Goal: Contribute content: Contribute content

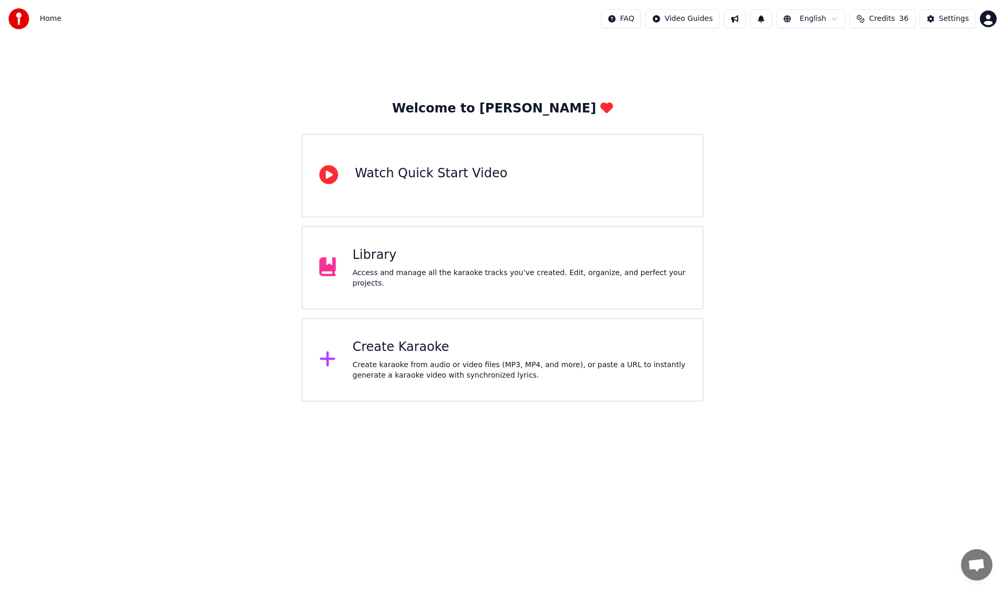
click at [486, 289] on div "Library Access and manage all the karaoke tracks you’ve created. Edit, organize…" at bounding box center [502, 268] width 402 height 84
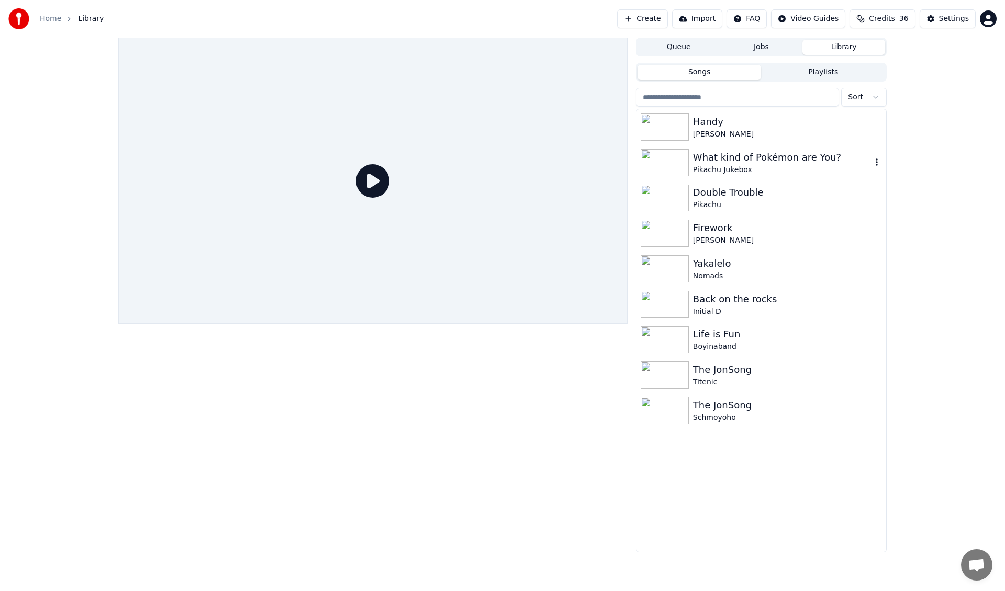
click at [751, 159] on div "What kind of Pokémon are You?" at bounding box center [782, 157] width 178 height 15
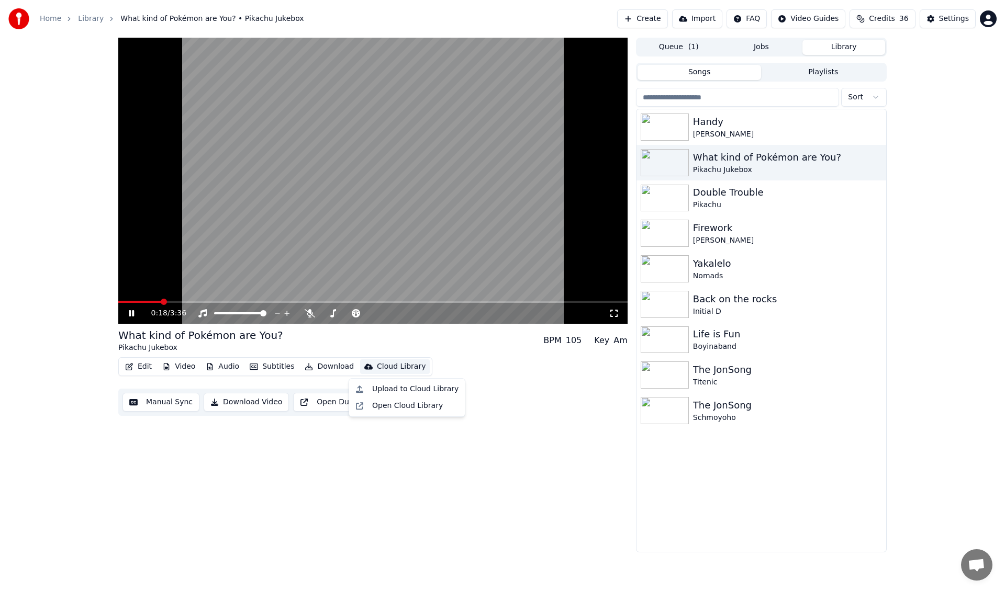
click at [405, 363] on div "Cloud Library" at bounding box center [401, 367] width 49 height 10
click at [467, 348] on div "What kind of Pokémon are You? Pikachu Jukebox BPM 105 Key Am" at bounding box center [372, 340] width 509 height 25
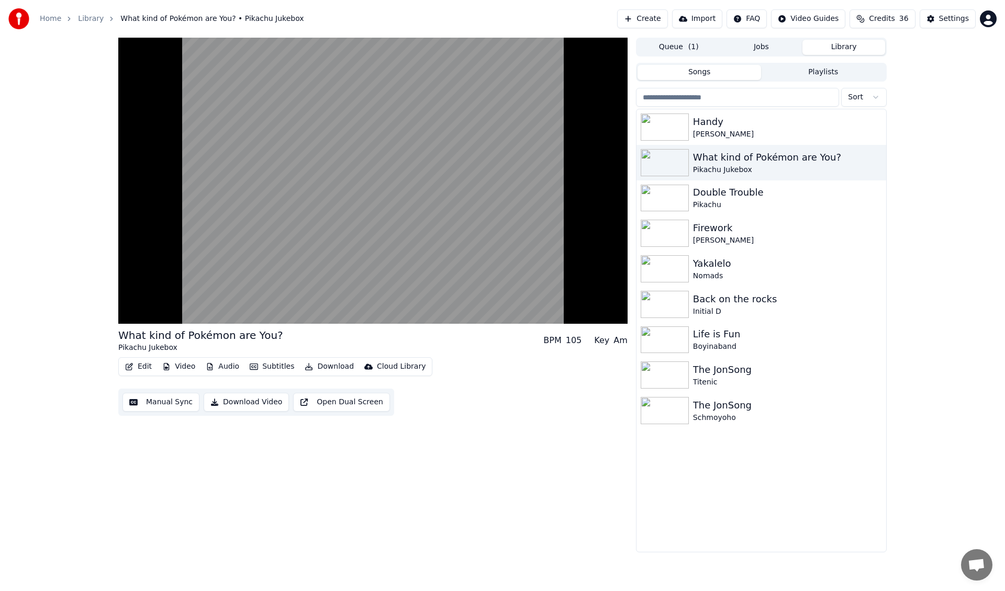
click at [325, 400] on button "Open Dual Screen" at bounding box center [341, 402] width 97 height 19
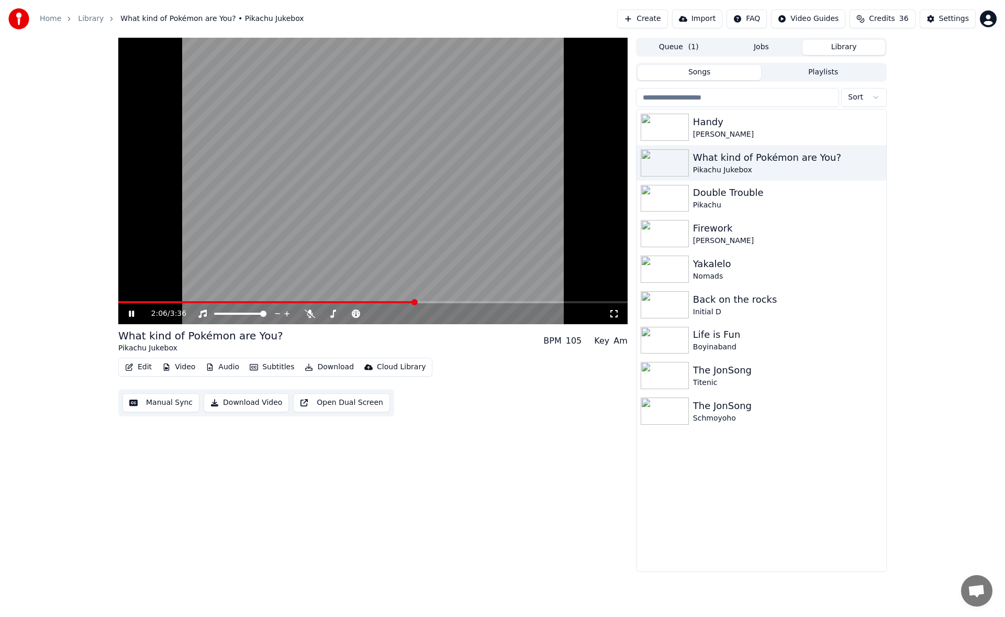
click at [132, 314] on icon at bounding box center [131, 313] width 5 height 6
click at [262, 406] on button "Download Video" at bounding box center [246, 402] width 85 height 19
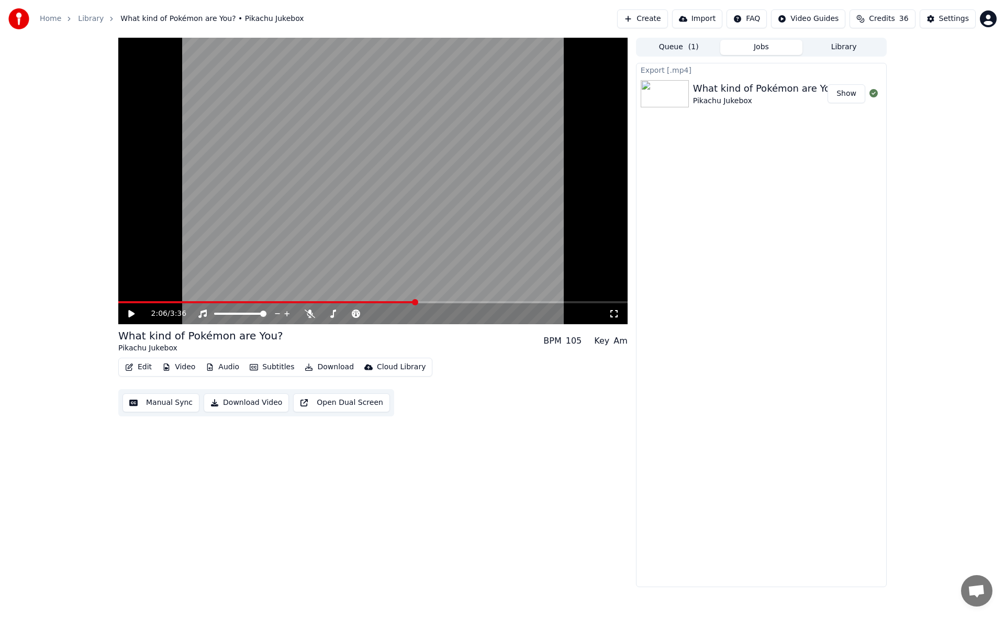
click at [843, 94] on button "Show" at bounding box center [847, 93] width 38 height 19
click at [829, 47] on button "Library" at bounding box center [843, 47] width 83 height 15
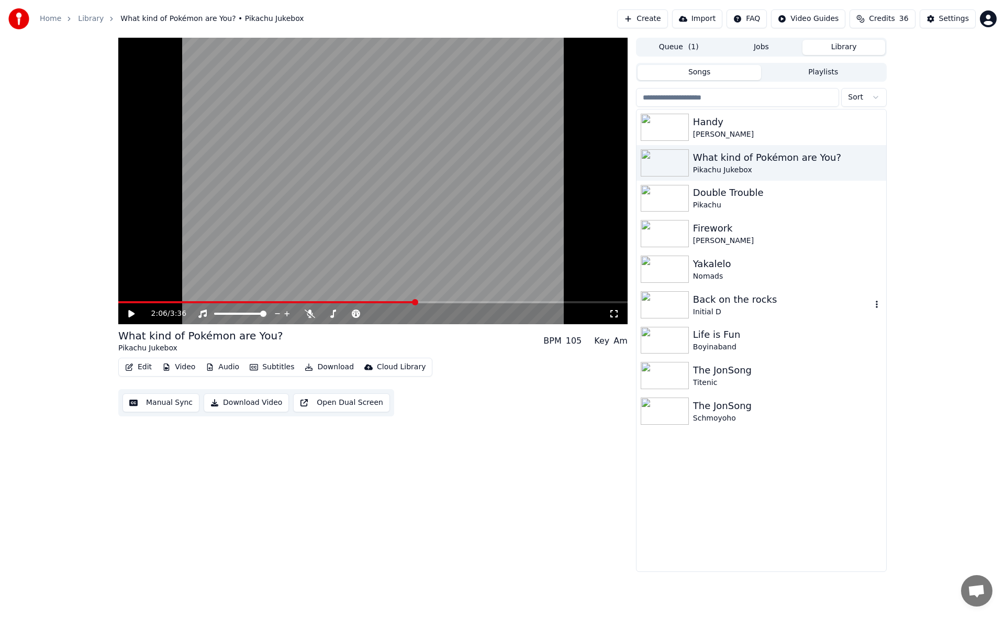
click at [728, 305] on div "Back on the rocks" at bounding box center [782, 299] width 178 height 15
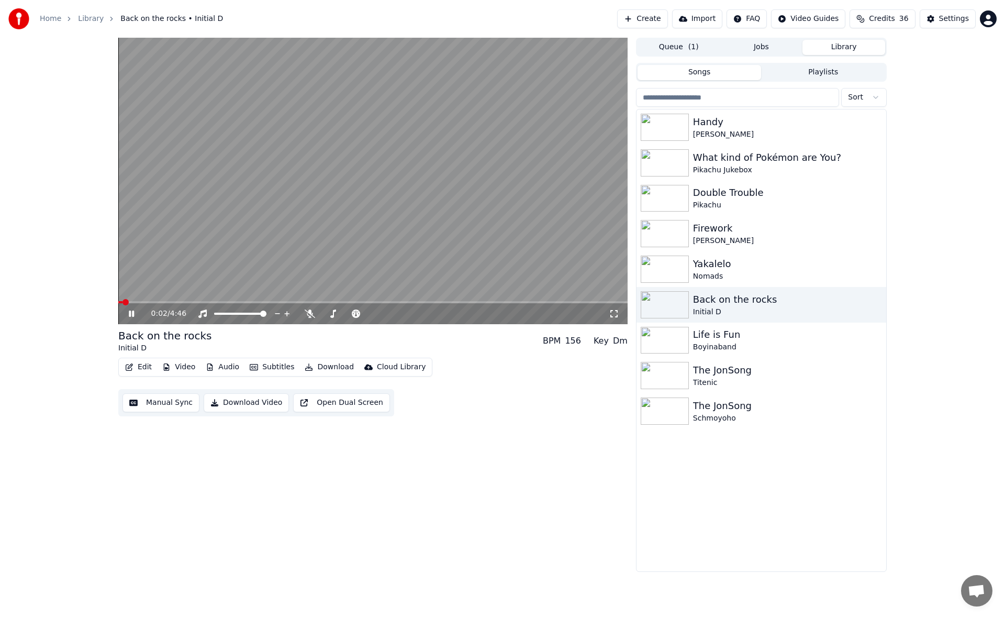
click at [312, 406] on button "Open Dual Screen" at bounding box center [341, 402] width 97 height 19
click at [424, 303] on span at bounding box center [372, 302] width 509 height 2
click at [494, 301] on span at bounding box center [372, 302] width 509 height 2
click at [130, 315] on icon at bounding box center [131, 313] width 5 height 6
click at [130, 315] on icon at bounding box center [131, 313] width 6 height 7
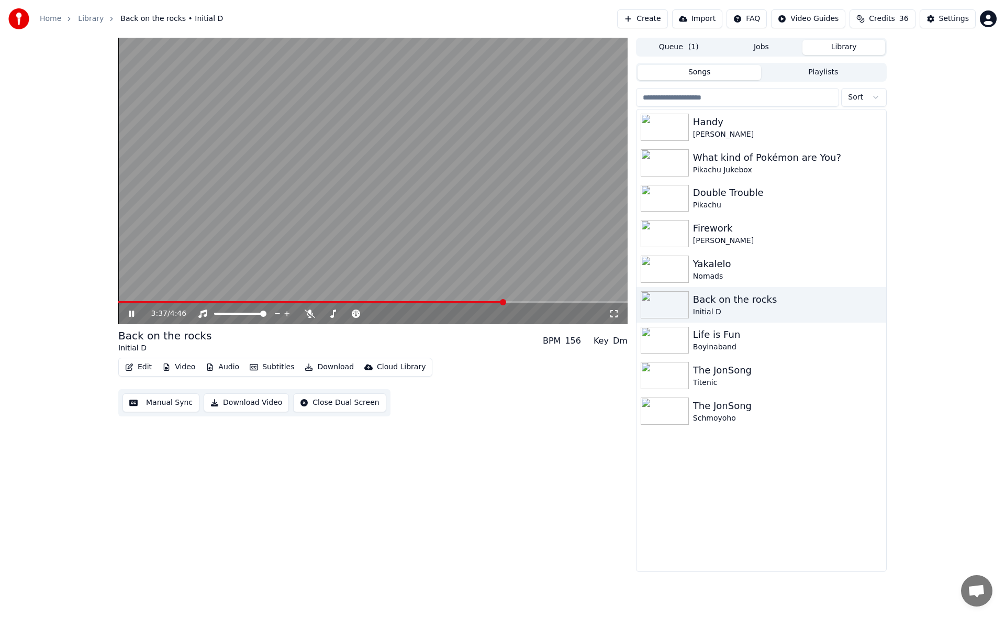
click at [549, 300] on video at bounding box center [372, 181] width 509 height 286
click at [723, 373] on div "The JonSong" at bounding box center [782, 370] width 178 height 15
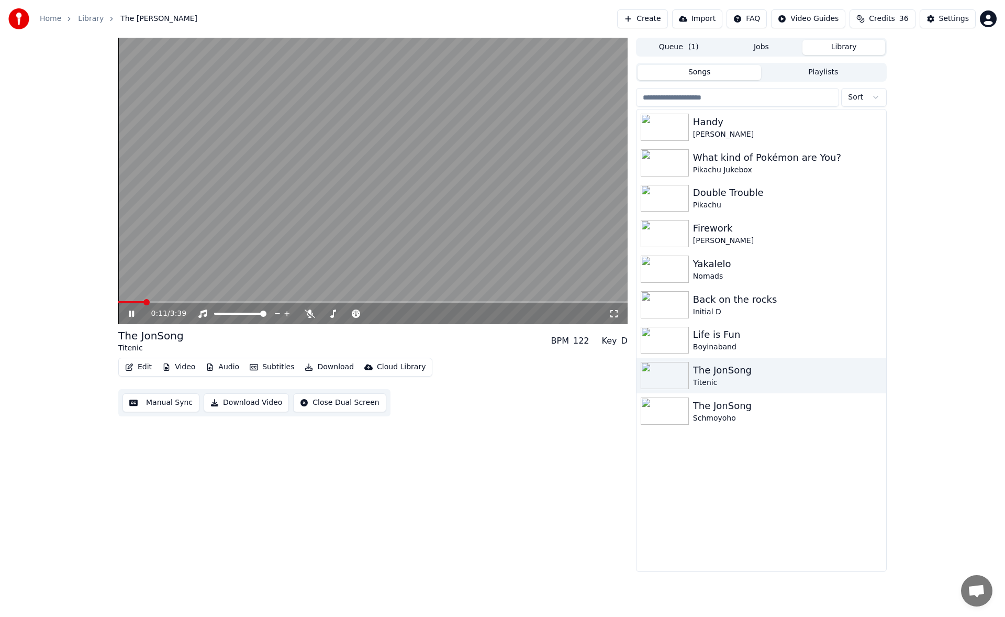
click at [239, 400] on button "Download Video" at bounding box center [246, 402] width 85 height 19
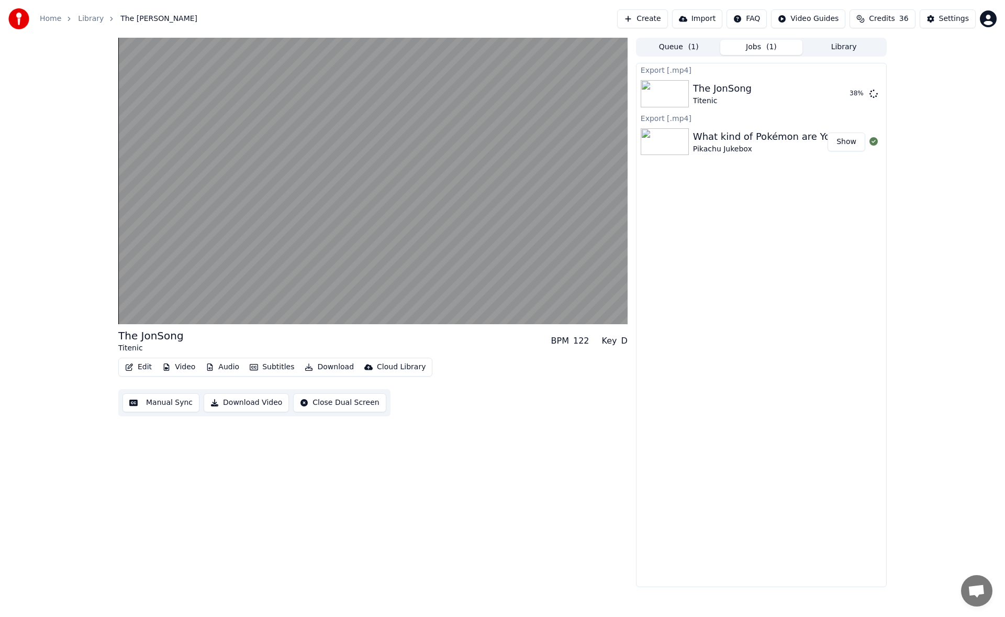
click at [847, 41] on button "Library" at bounding box center [843, 47] width 83 height 15
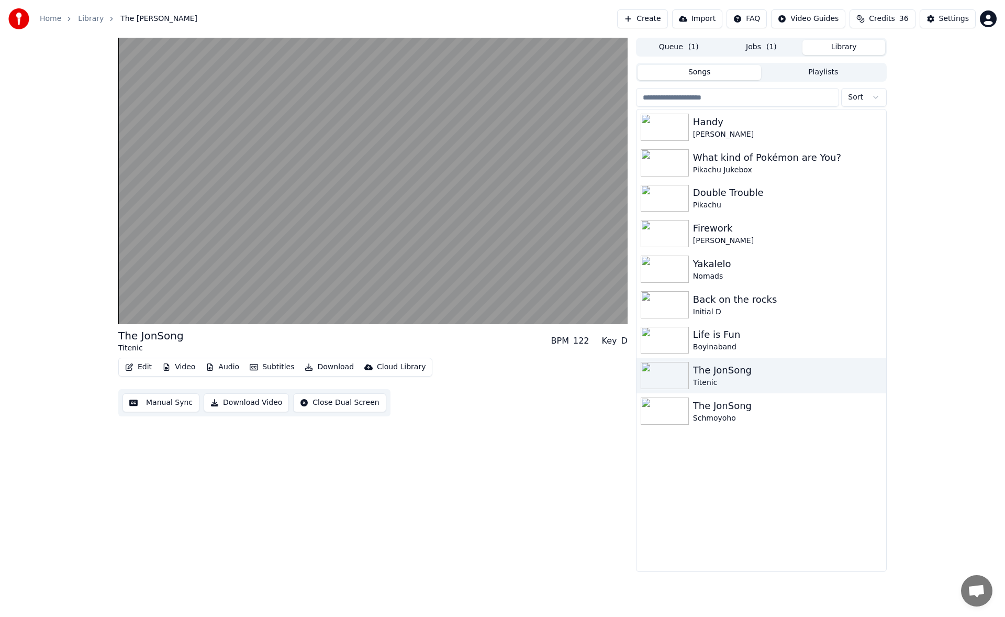
click at [847, 44] on button "Library" at bounding box center [843, 47] width 83 height 15
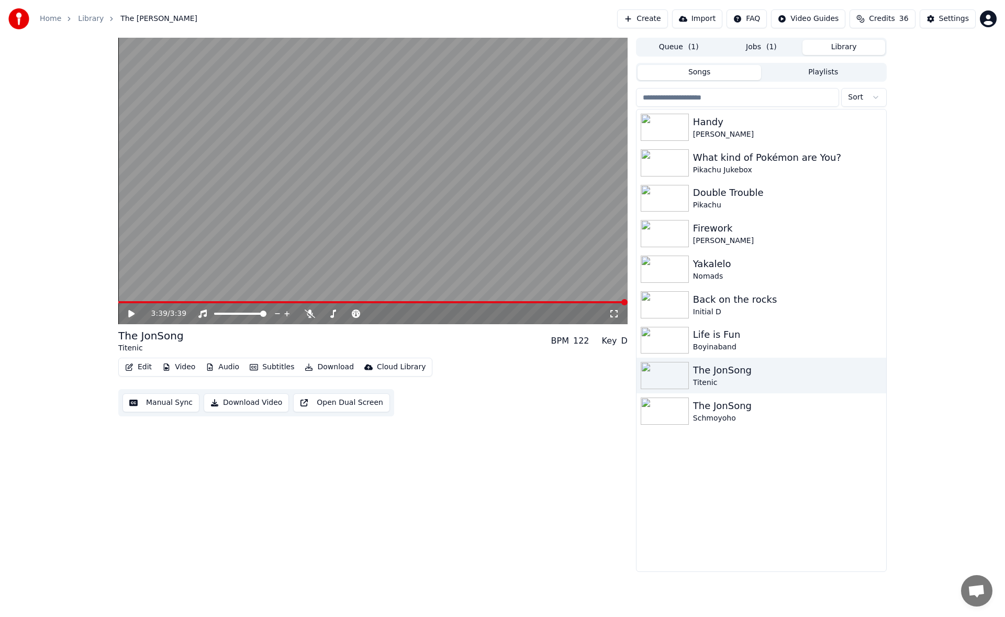
click at [761, 43] on button "Jobs ( 1 )" at bounding box center [761, 47] width 83 height 15
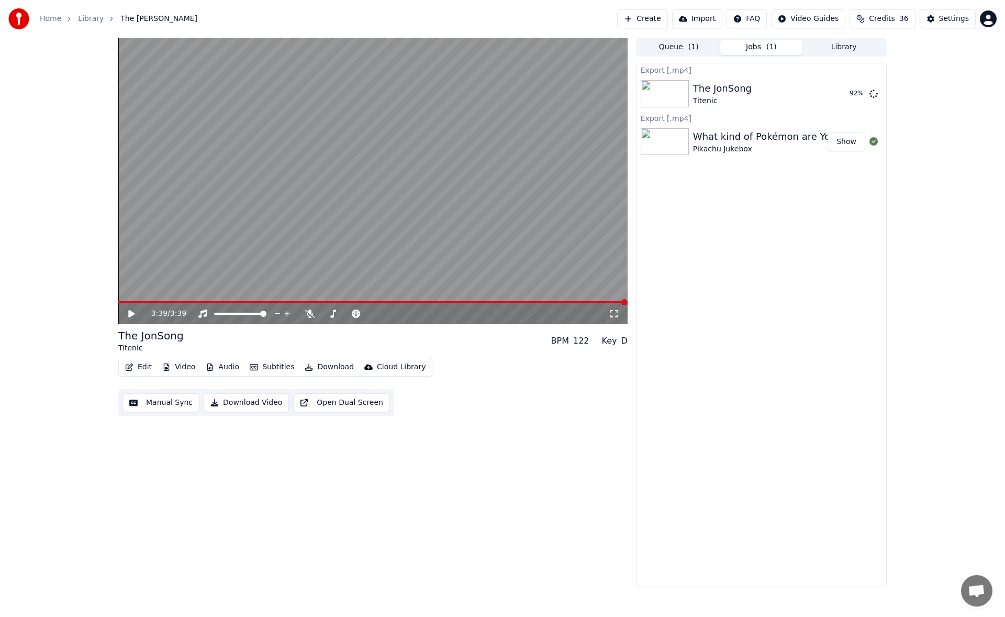
click at [661, 18] on button "Create" at bounding box center [642, 18] width 51 height 19
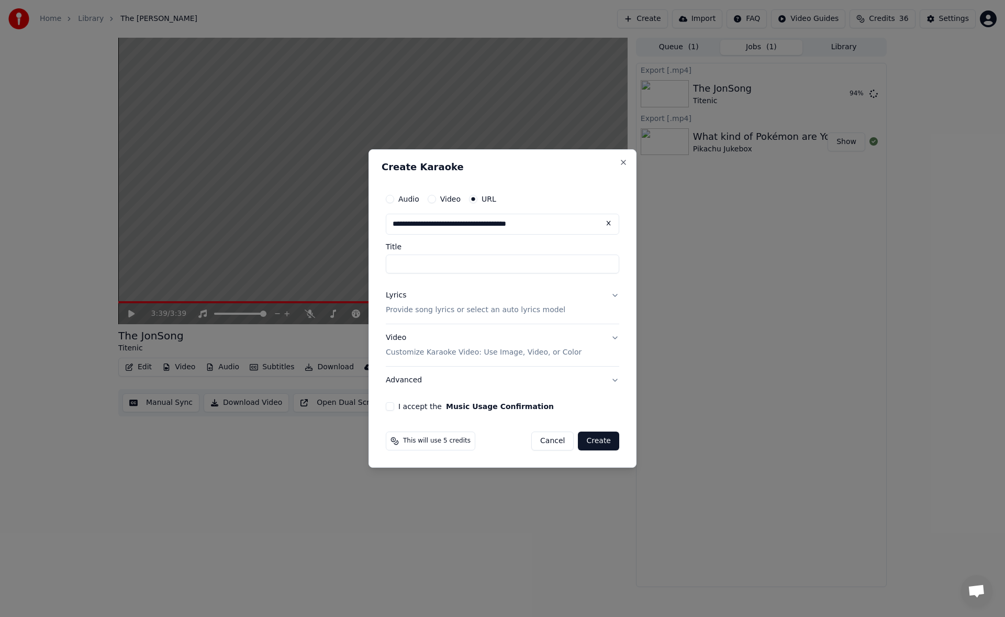
type input "**********"
click at [514, 248] on label "Title" at bounding box center [502, 246] width 233 height 7
click at [514, 254] on input "Title" at bounding box center [502, 263] width 233 height 19
type input "**********"
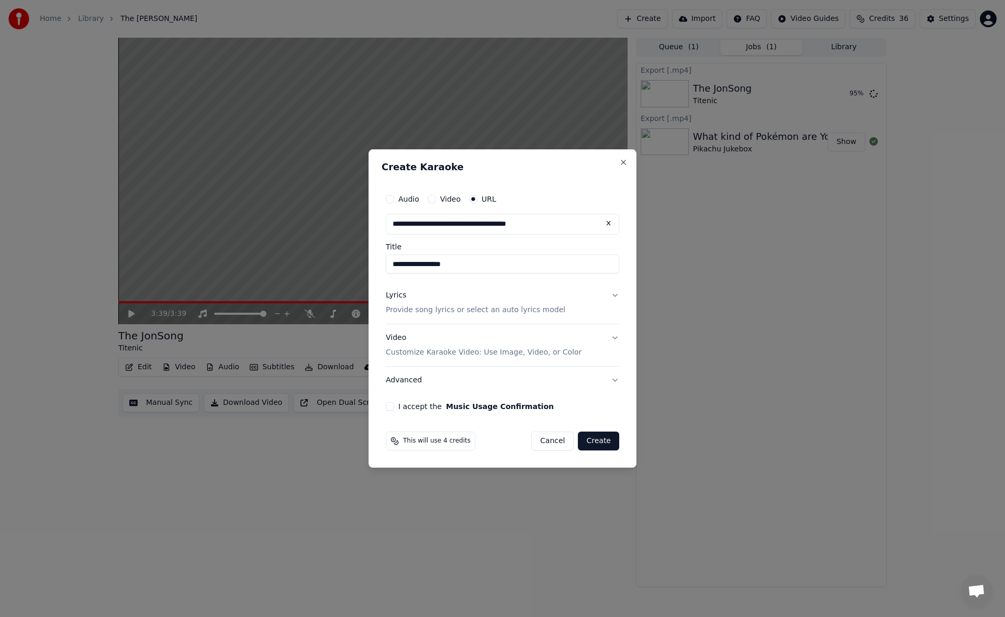
click at [490, 310] on p "Provide song lyrics or select an auto lyrics model" at bounding box center [476, 310] width 180 height 10
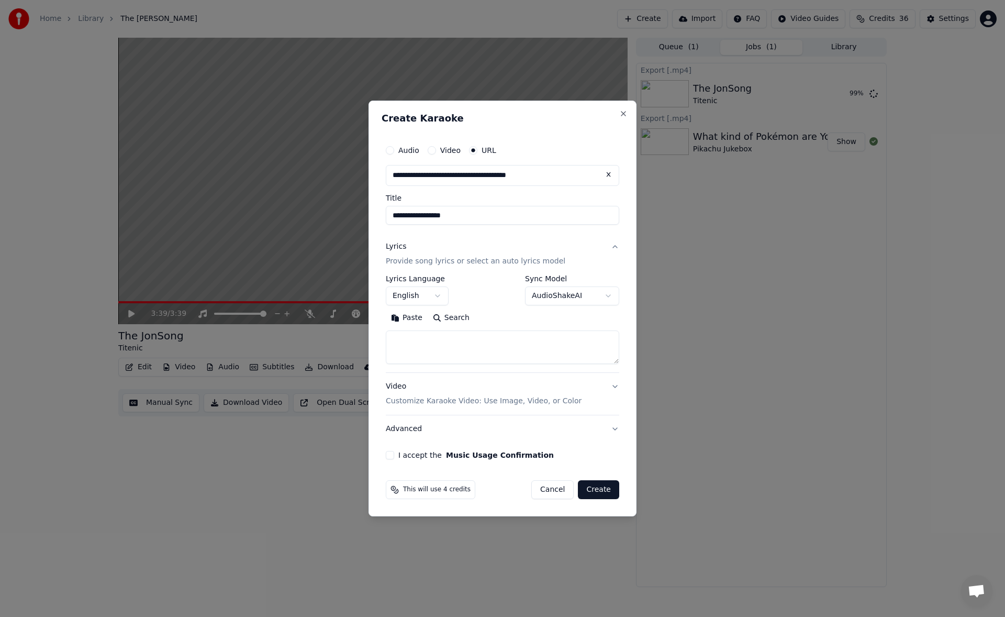
click at [451, 341] on textarea at bounding box center [502, 346] width 233 height 33
paste textarea "**********"
type textarea "**********"
click at [396, 456] on div "I accept the Music Usage Confirmation" at bounding box center [503, 455] width 234 height 8
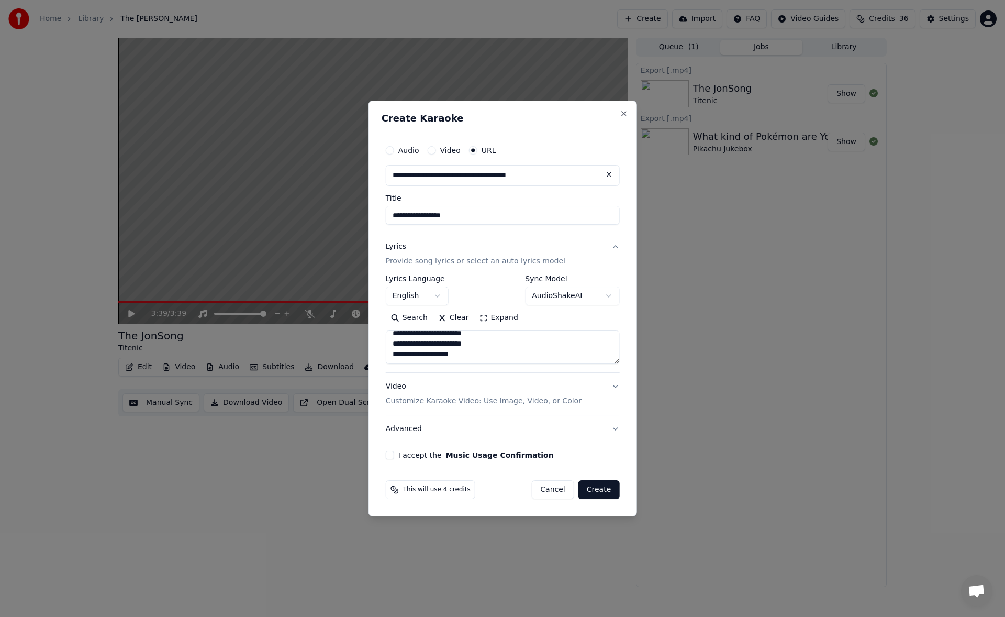
click at [389, 454] on button "I accept the Music Usage Confirmation" at bounding box center [390, 455] width 8 height 8
click at [610, 487] on button "Create" at bounding box center [598, 489] width 41 height 19
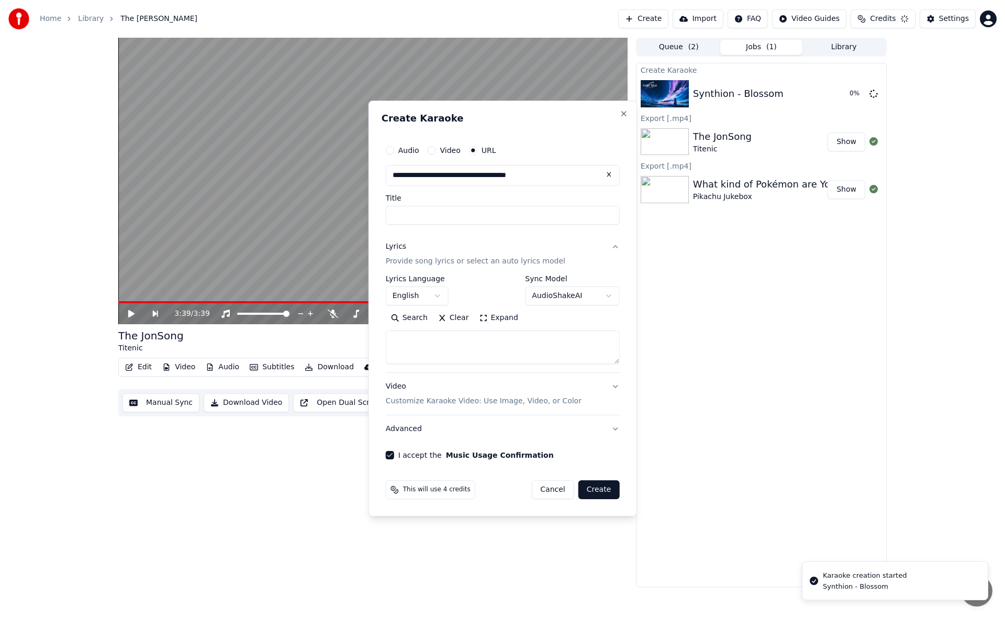
scroll to position [0, 0]
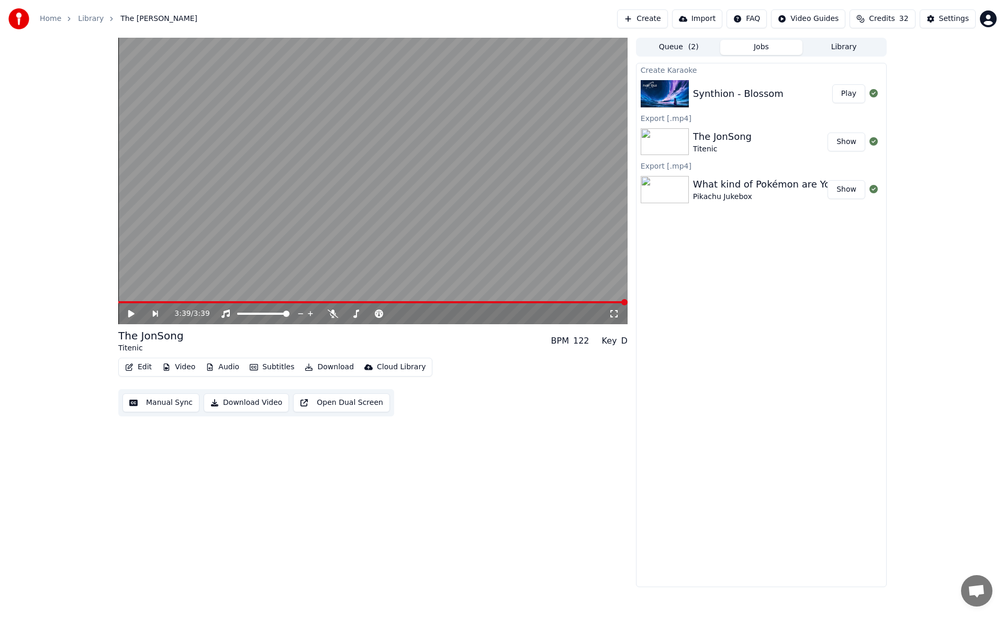
click at [852, 97] on button "Play" at bounding box center [848, 93] width 33 height 19
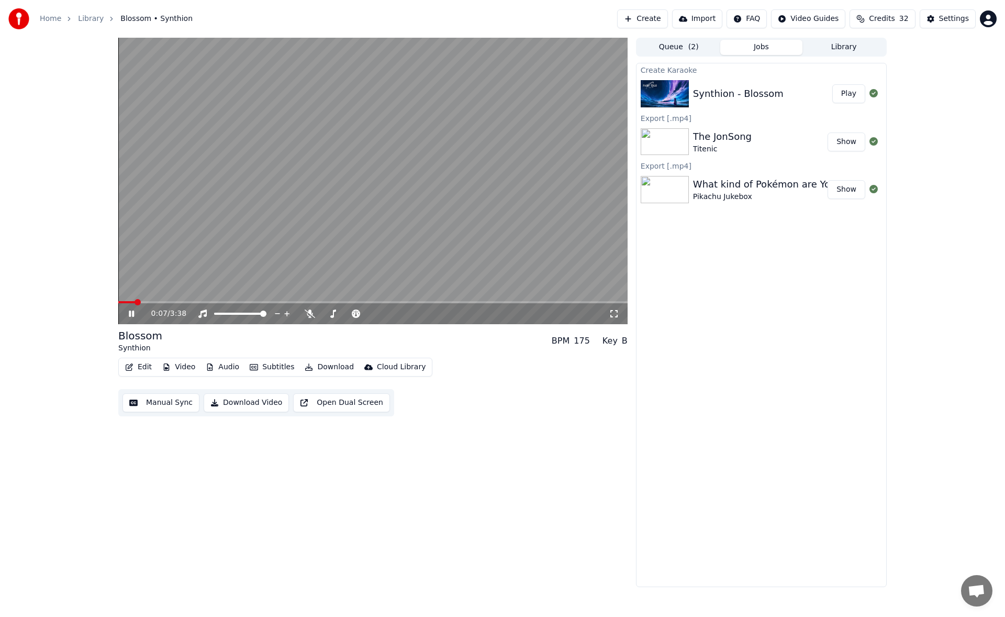
click at [315, 405] on button "Open Dual Screen" at bounding box center [341, 402] width 97 height 19
click at [337, 314] on span at bounding box center [338, 313] width 6 height 6
click at [321, 313] on span at bounding box center [324, 313] width 6 height 6
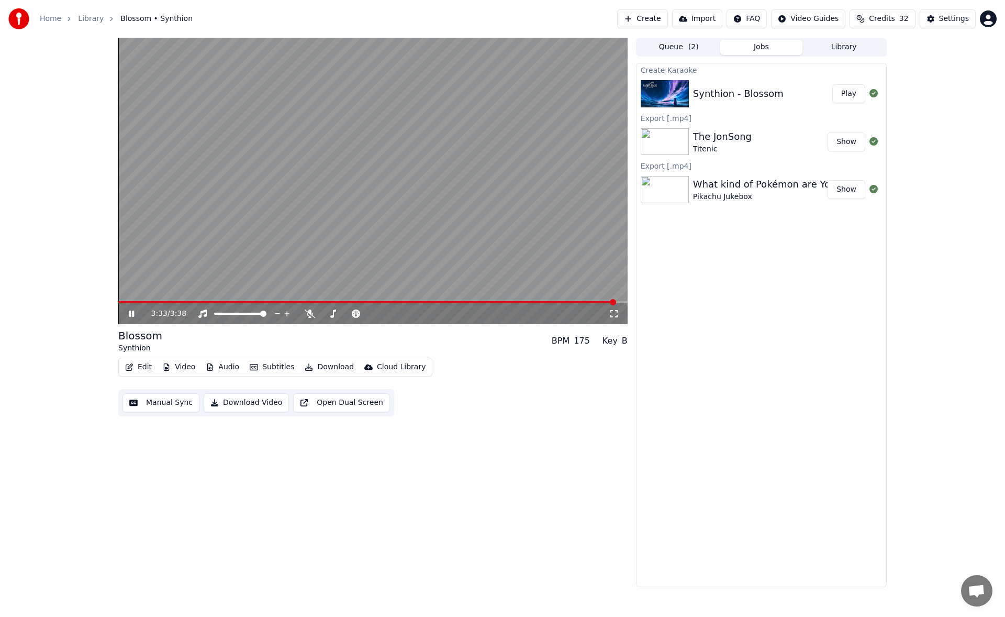
click at [255, 403] on button "Download Video" at bounding box center [246, 402] width 85 height 19
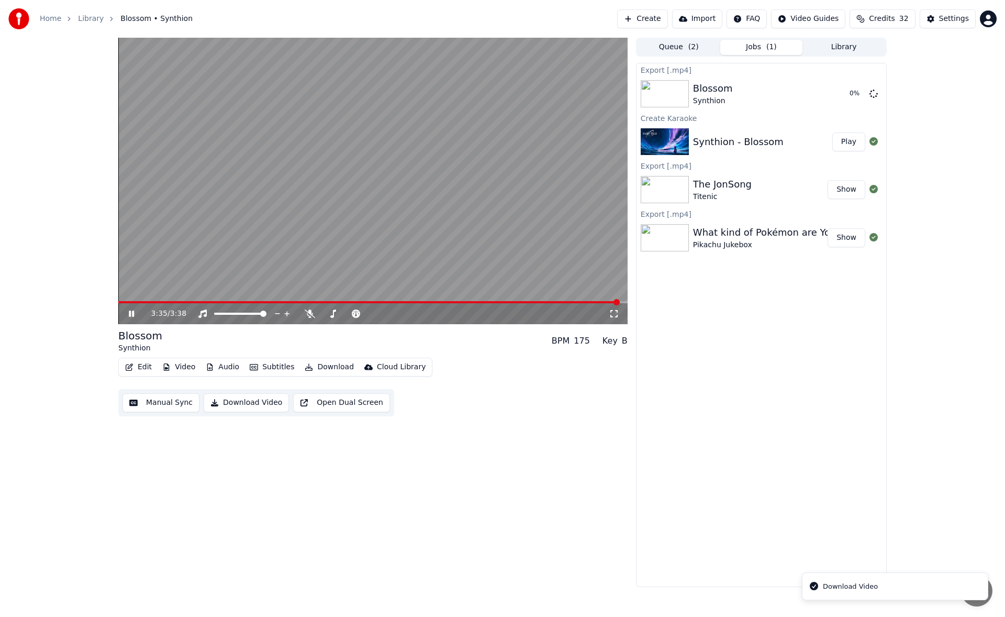
click at [321, 450] on div "3:35 / 3:38 Blossom Synthion BPM 175 Key B Edit Video Audio Subtitles Download …" at bounding box center [372, 312] width 509 height 549
drag, startPoint x: 852, startPoint y: 141, endPoint x: 805, endPoint y: 149, distance: 48.2
click at [852, 141] on button "Play" at bounding box center [848, 141] width 33 height 19
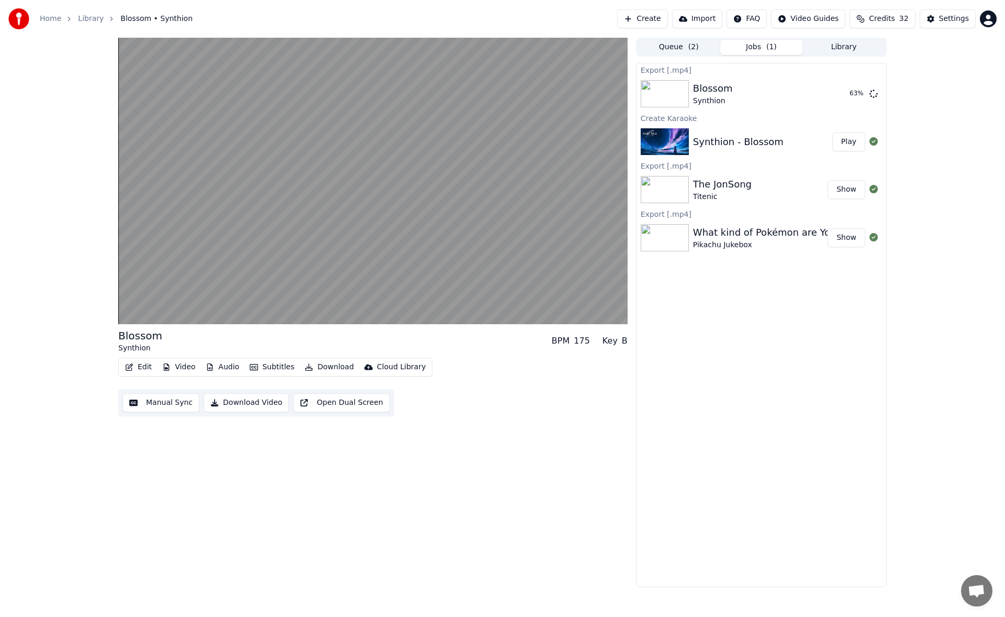
click at [342, 403] on button "Open Dual Screen" at bounding box center [341, 402] width 97 height 19
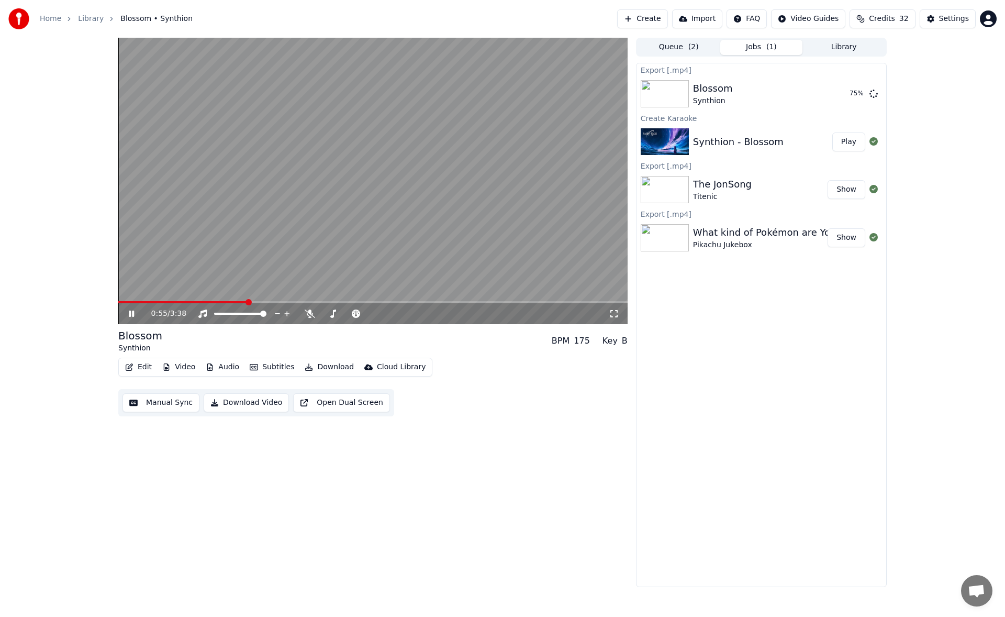
click at [131, 316] on icon at bounding box center [131, 313] width 5 height 6
click at [939, 127] on div "0:55 / 3:38 Blossom Synthion BPM 175 Key B Edit Video Audio Subtitles Download …" at bounding box center [502, 312] width 1005 height 549
click at [851, 101] on button "Show" at bounding box center [847, 93] width 38 height 19
